Goal: Information Seeking & Learning: Learn about a topic

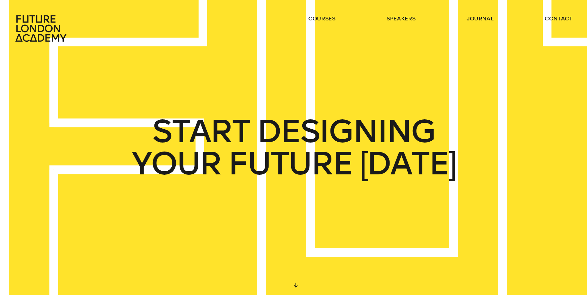
click at [396, 14] on header "courses speakers journal contact" at bounding box center [293, 21] width 587 height 42
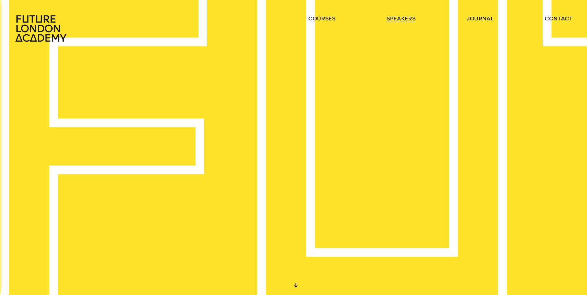
click at [398, 18] on link "speakers" at bounding box center [401, 18] width 29 height 7
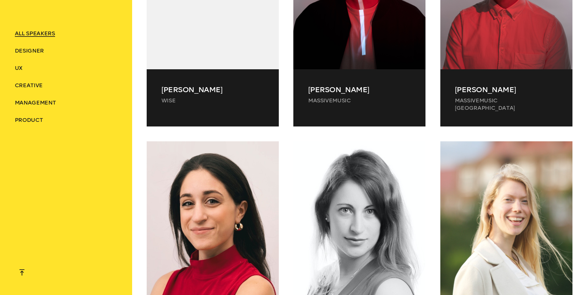
scroll to position [9285, 0]
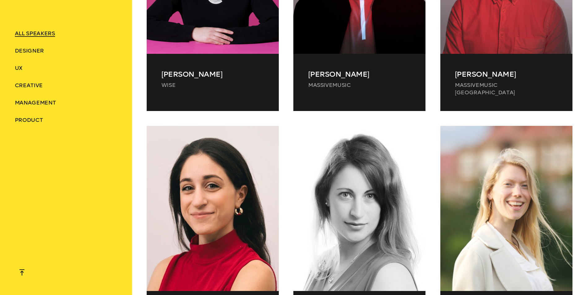
click at [29, 99] on li "Management" at bounding box center [66, 102] width 102 height 7
click at [30, 101] on span "Management" at bounding box center [35, 102] width 41 height 7
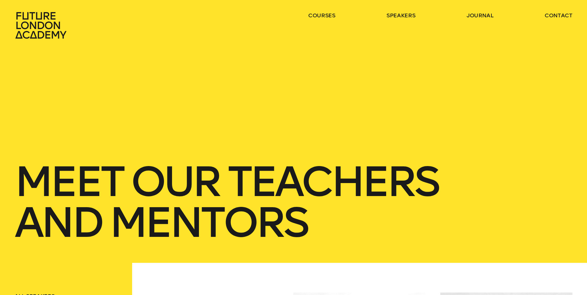
scroll to position [0, 0]
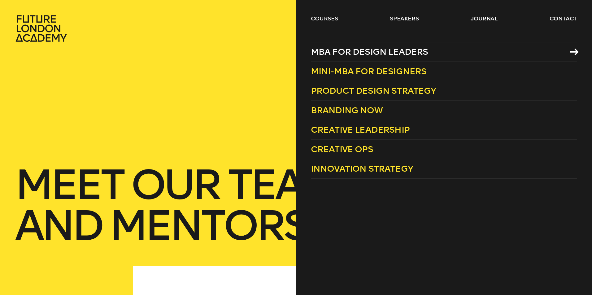
click at [575, 51] on icon at bounding box center [573, 52] width 9 height 7
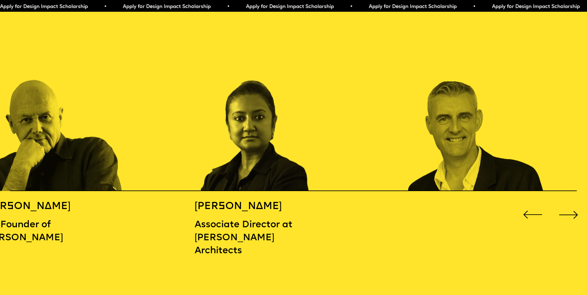
scroll to position [898, 0]
click at [575, 212] on div "Next slide" at bounding box center [569, 215] width 24 height 24
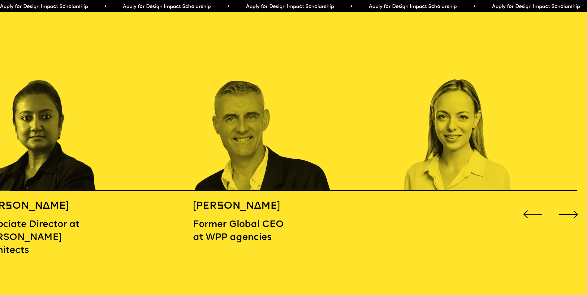
click at [575, 212] on div "Next slide" at bounding box center [569, 215] width 24 height 24
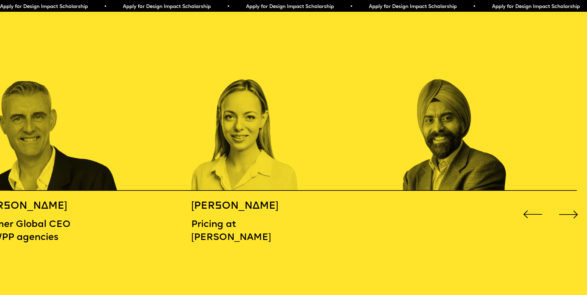
click at [575, 212] on div "Next slide" at bounding box center [569, 215] width 24 height 24
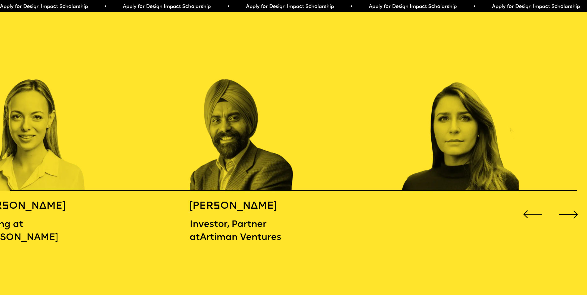
click at [569, 209] on div "Next slide" at bounding box center [569, 215] width 24 height 24
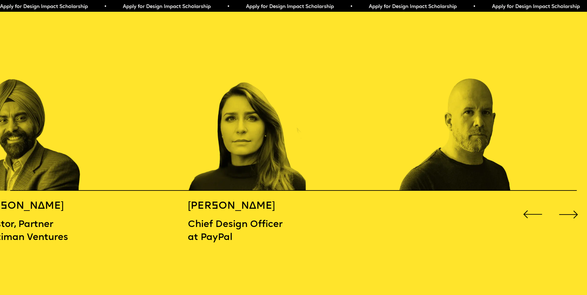
click at [569, 209] on div "Next slide" at bounding box center [569, 215] width 24 height 24
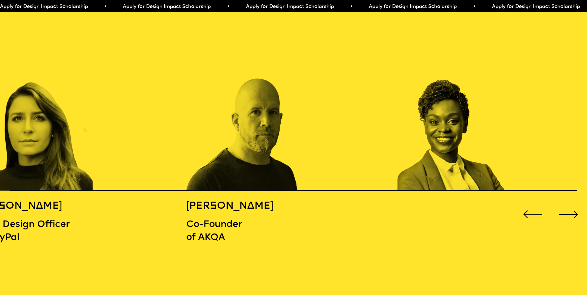
click at [569, 209] on div "Next slide" at bounding box center [569, 215] width 24 height 24
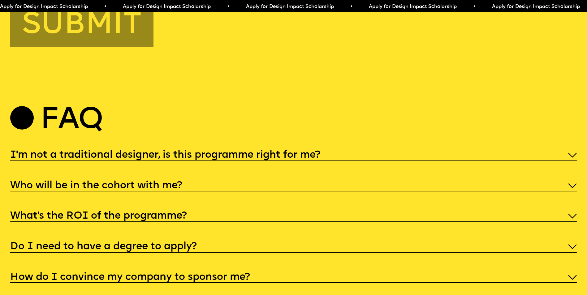
scroll to position [2962, 0]
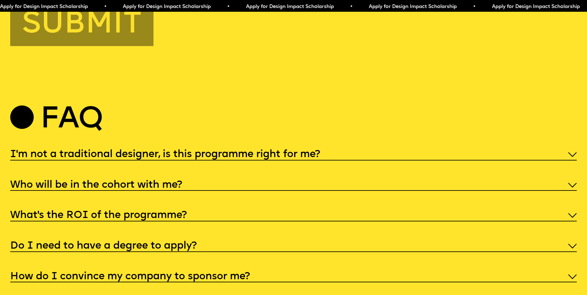
click at [252, 222] on div "What’s the ROI of the programme?" at bounding box center [293, 215] width 567 height 13
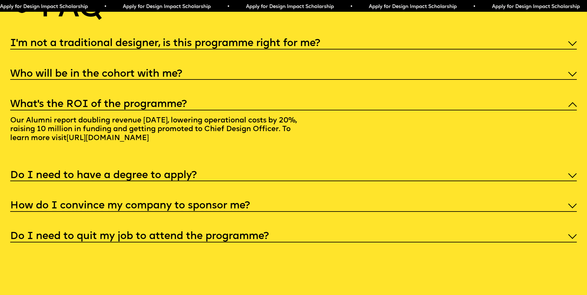
scroll to position [3085, 0]
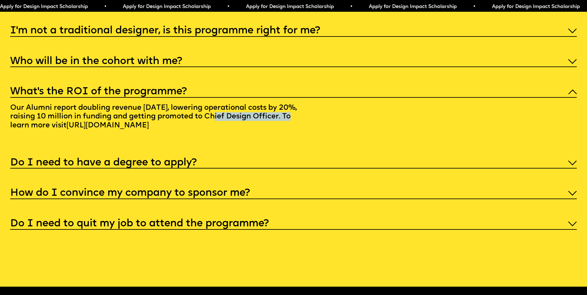
drag, startPoint x: 225, startPoint y: 148, endPoint x: 305, endPoint y: 145, distance: 79.9
click at [305, 138] on p "Our Alumni report doubling revenue [DATE], lowering operational costs by 20%, r…" at bounding box center [158, 118] width 296 height 41
click at [137, 133] on link "[URL][DOMAIN_NAME]" at bounding box center [108, 125] width 91 height 15
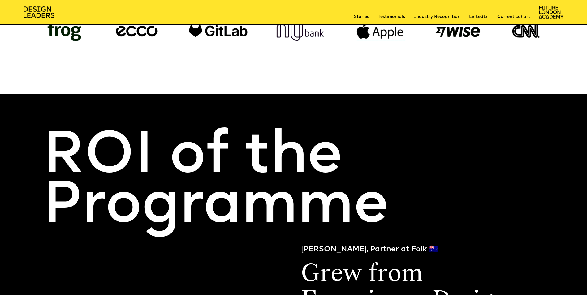
scroll to position [628, 0]
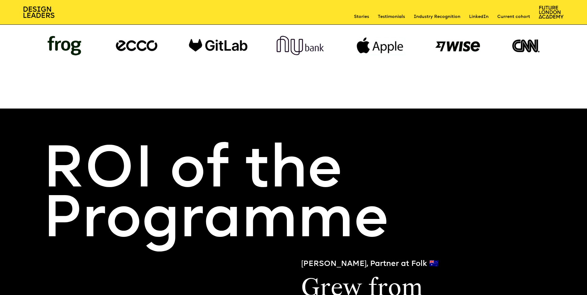
click at [363, 17] on link "Stories" at bounding box center [361, 17] width 15 height 6
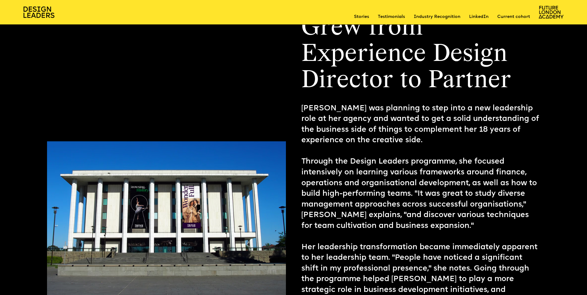
scroll to position [890, 0]
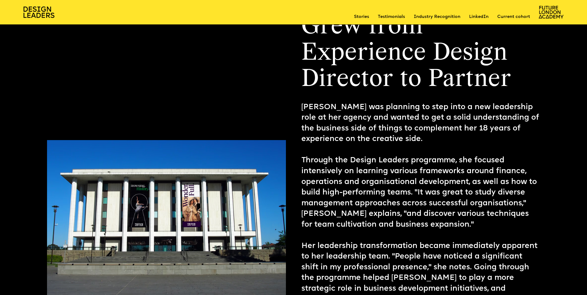
click at [24, 6] on section "Stories Testimonials Industry Recognition LinkedIn Current cohort Menu" at bounding box center [293, 12] width 587 height 25
click at [25, 8] on img at bounding box center [39, 11] width 31 height 11
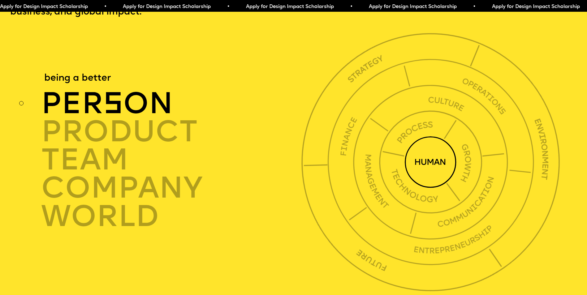
scroll to position [2105, 0]
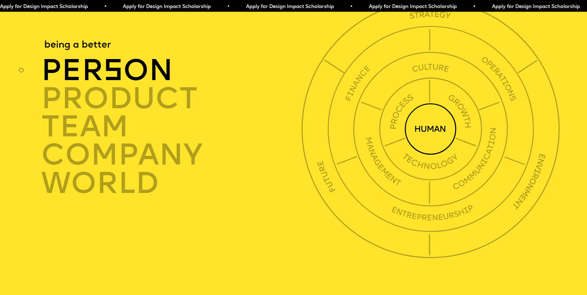
click at [418, 146] on img at bounding box center [431, 129] width 52 height 52
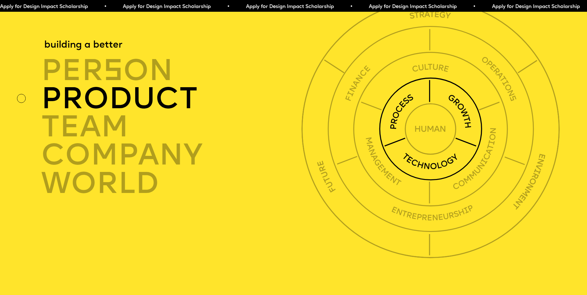
click at [393, 145] on img at bounding box center [430, 128] width 103 height 103
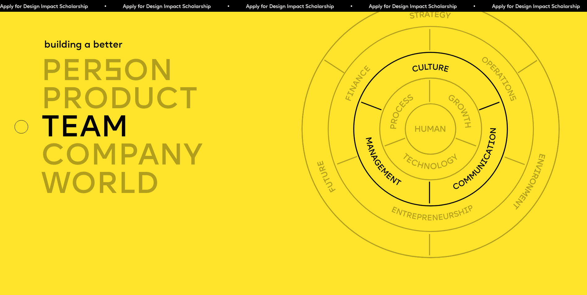
click at [369, 160] on img at bounding box center [430, 129] width 155 height 155
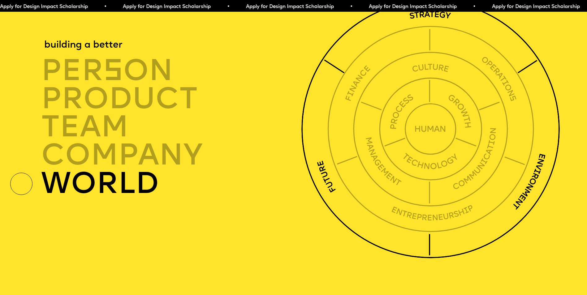
click at [140, 196] on div "world" at bounding box center [173, 183] width 264 height 28
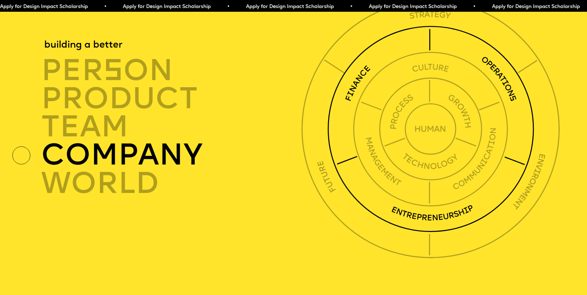
click at [148, 169] on div "company" at bounding box center [173, 155] width 264 height 28
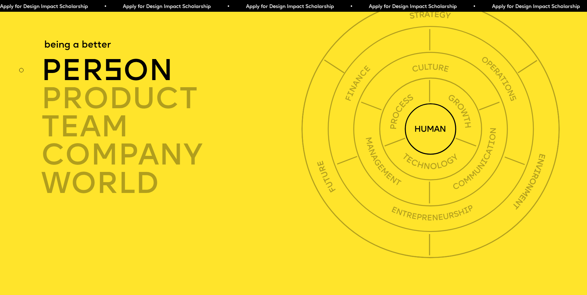
click at [148, 85] on div "per s on" at bounding box center [173, 71] width 264 height 28
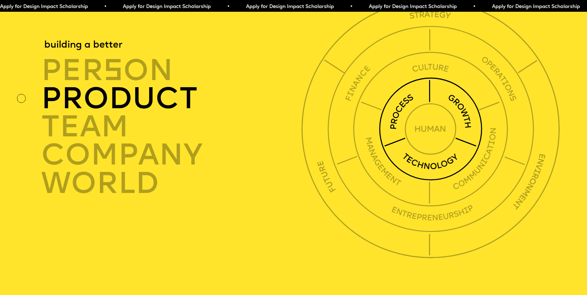
click at [151, 113] on div "product" at bounding box center [173, 99] width 264 height 28
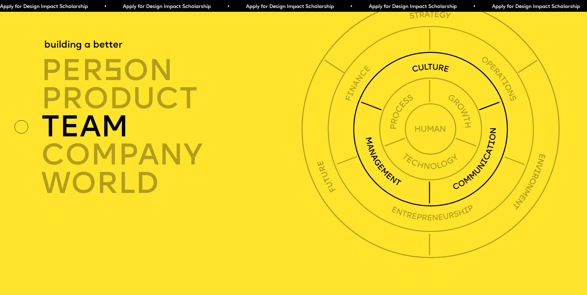
click at [117, 141] on div "TEAM" at bounding box center [173, 127] width 264 height 28
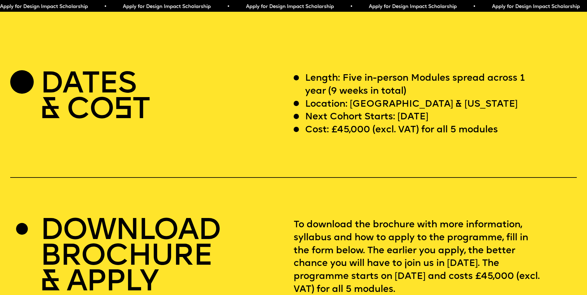
scroll to position [2383, 0]
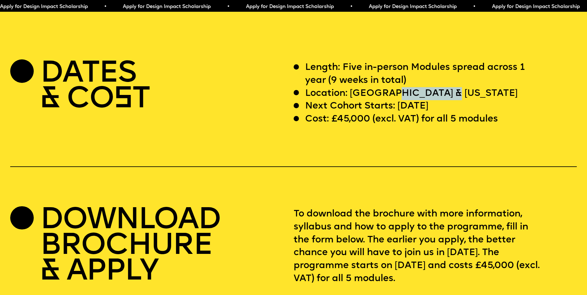
drag, startPoint x: 394, startPoint y: 115, endPoint x: 454, endPoint y: 112, distance: 60.4
click at [454, 100] on div "Location: [GEOGRAPHIC_DATA] & [US_STATE]" at bounding box center [418, 93] width 248 height 13
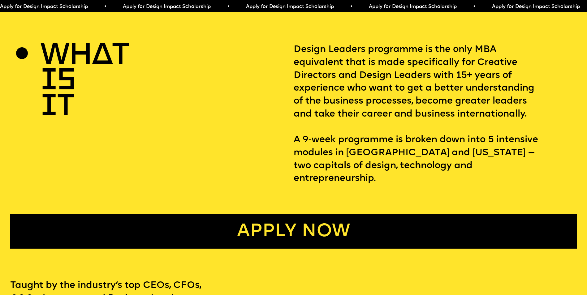
scroll to position [0, 0]
